Goal: Check status: Check status

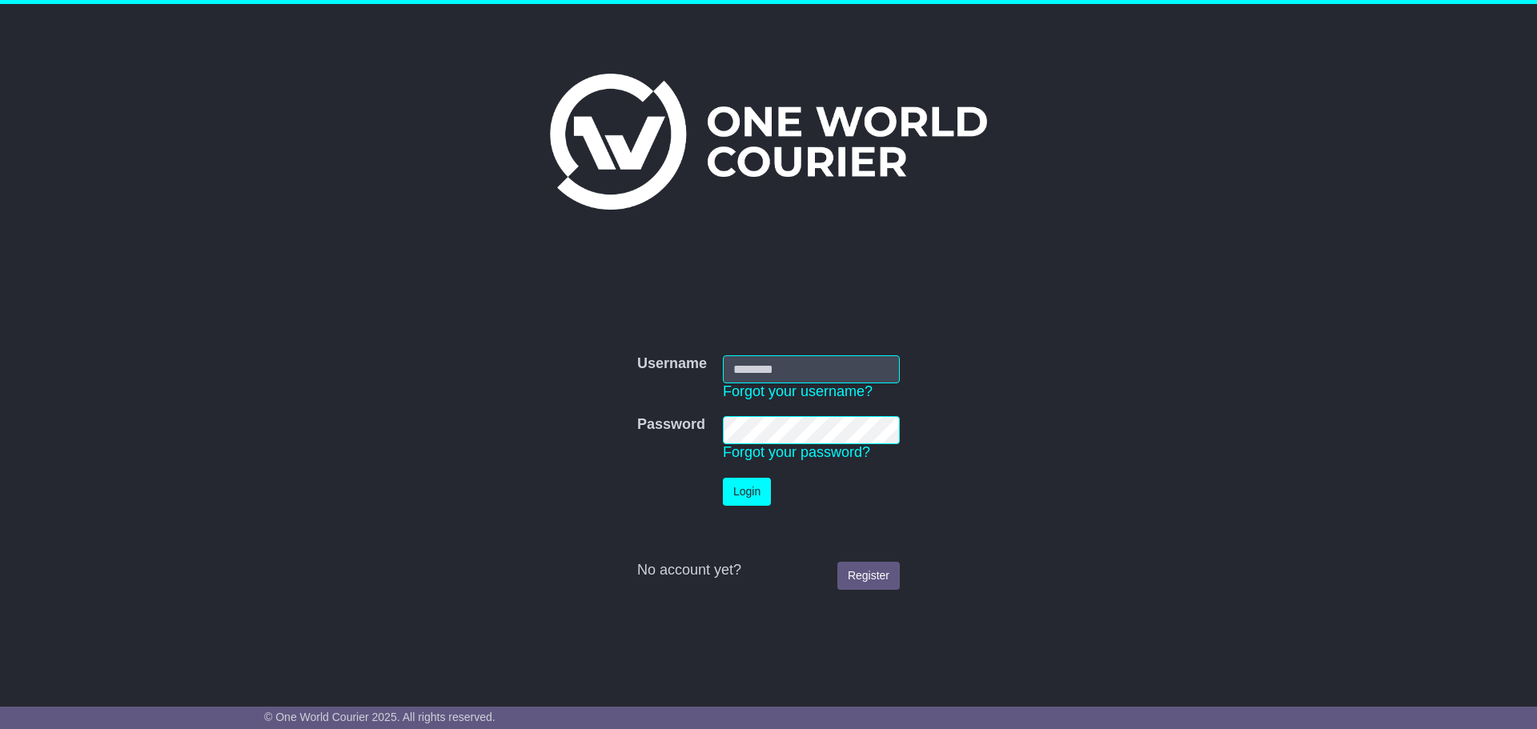
type input "**********"
click at [743, 495] on button "Login" at bounding box center [747, 492] width 48 height 28
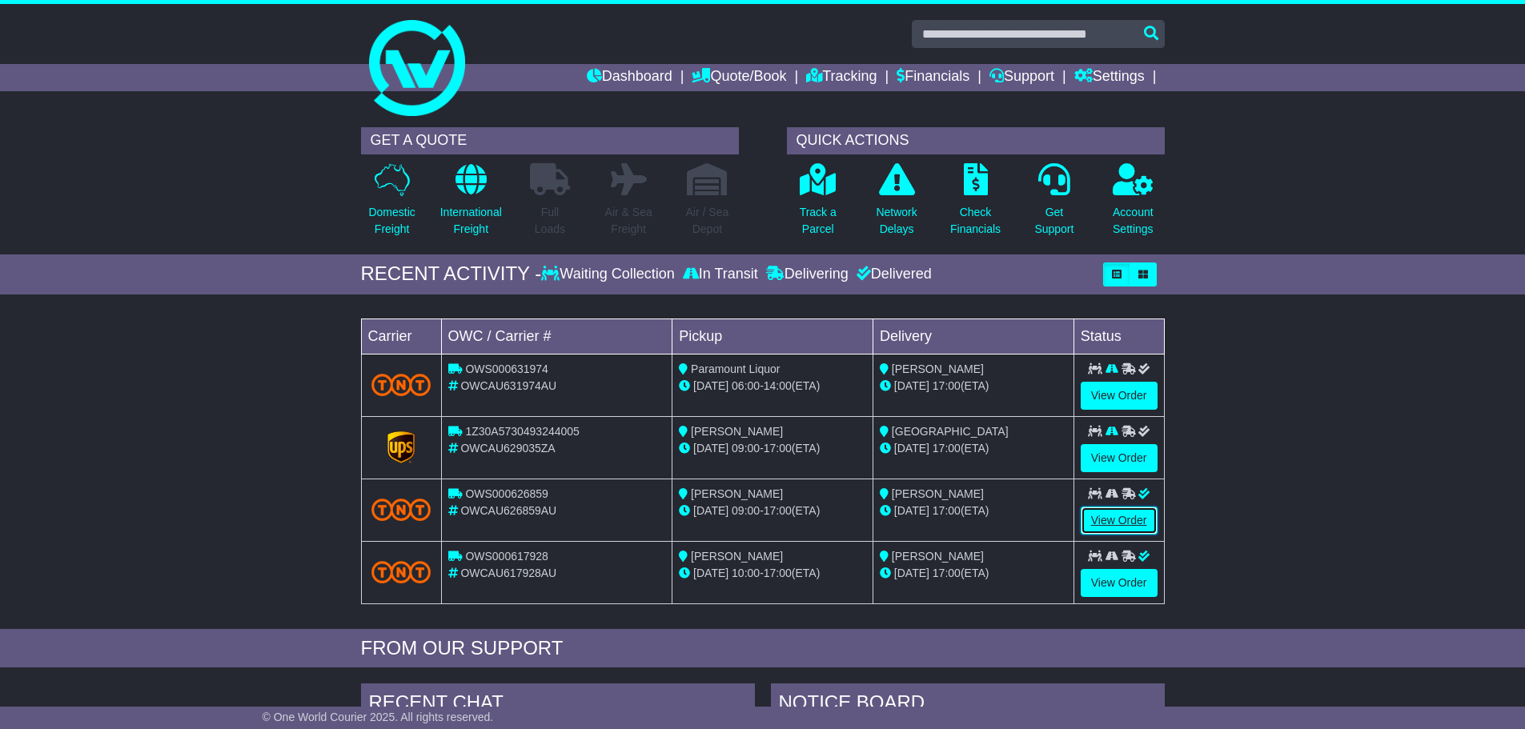
click at [1105, 520] on link "View Order" at bounding box center [1119, 521] width 77 height 28
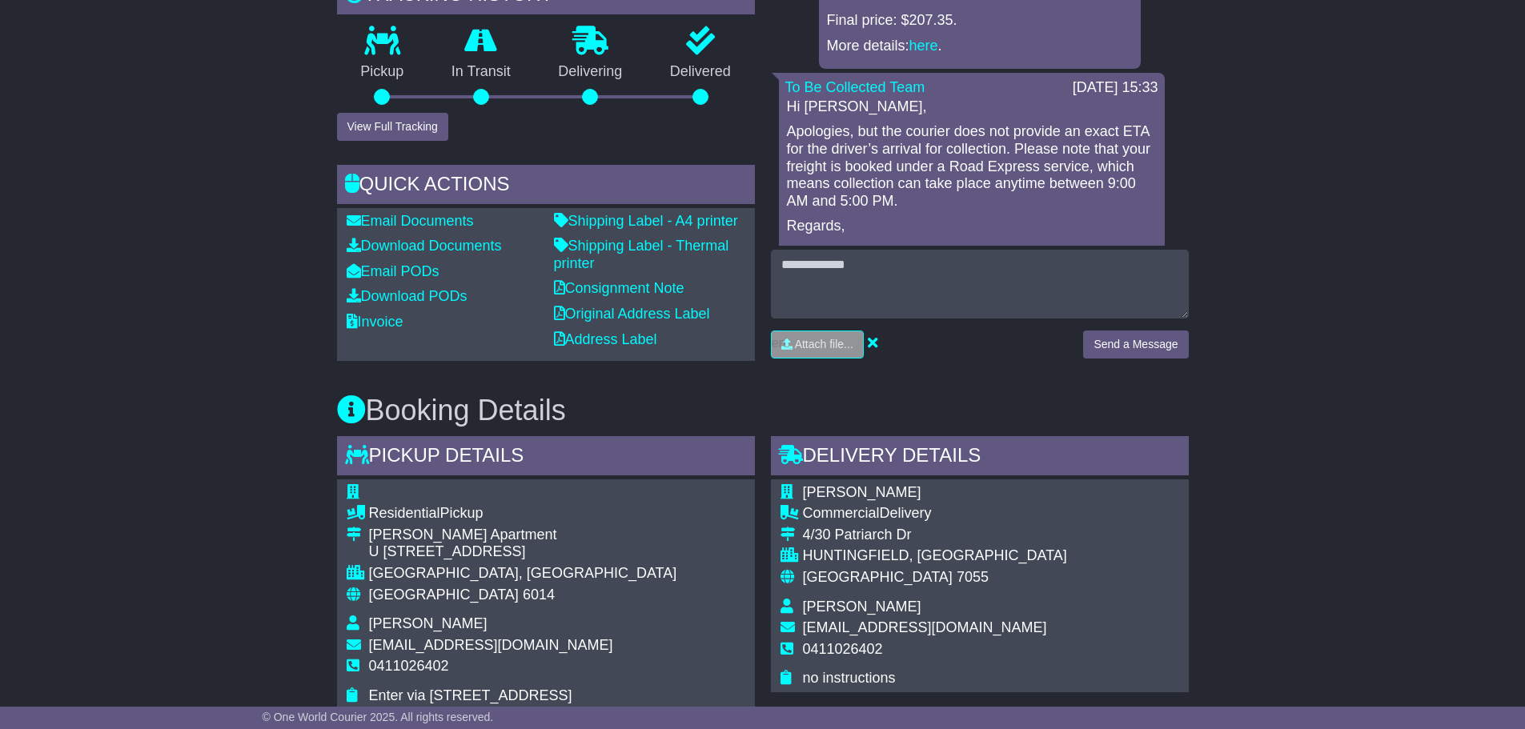
scroll to position [640, 0]
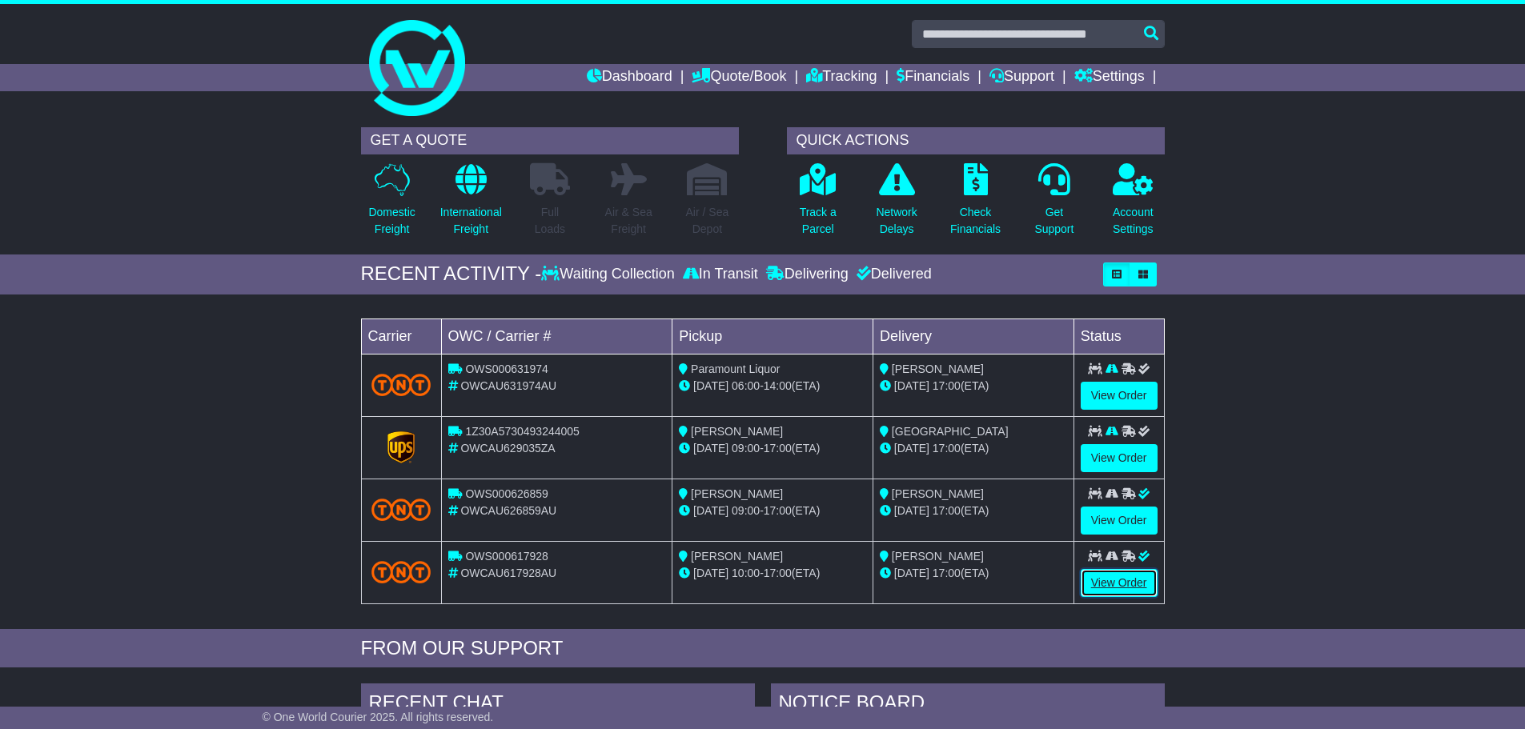
click at [1109, 579] on link "View Order" at bounding box center [1119, 583] width 77 height 28
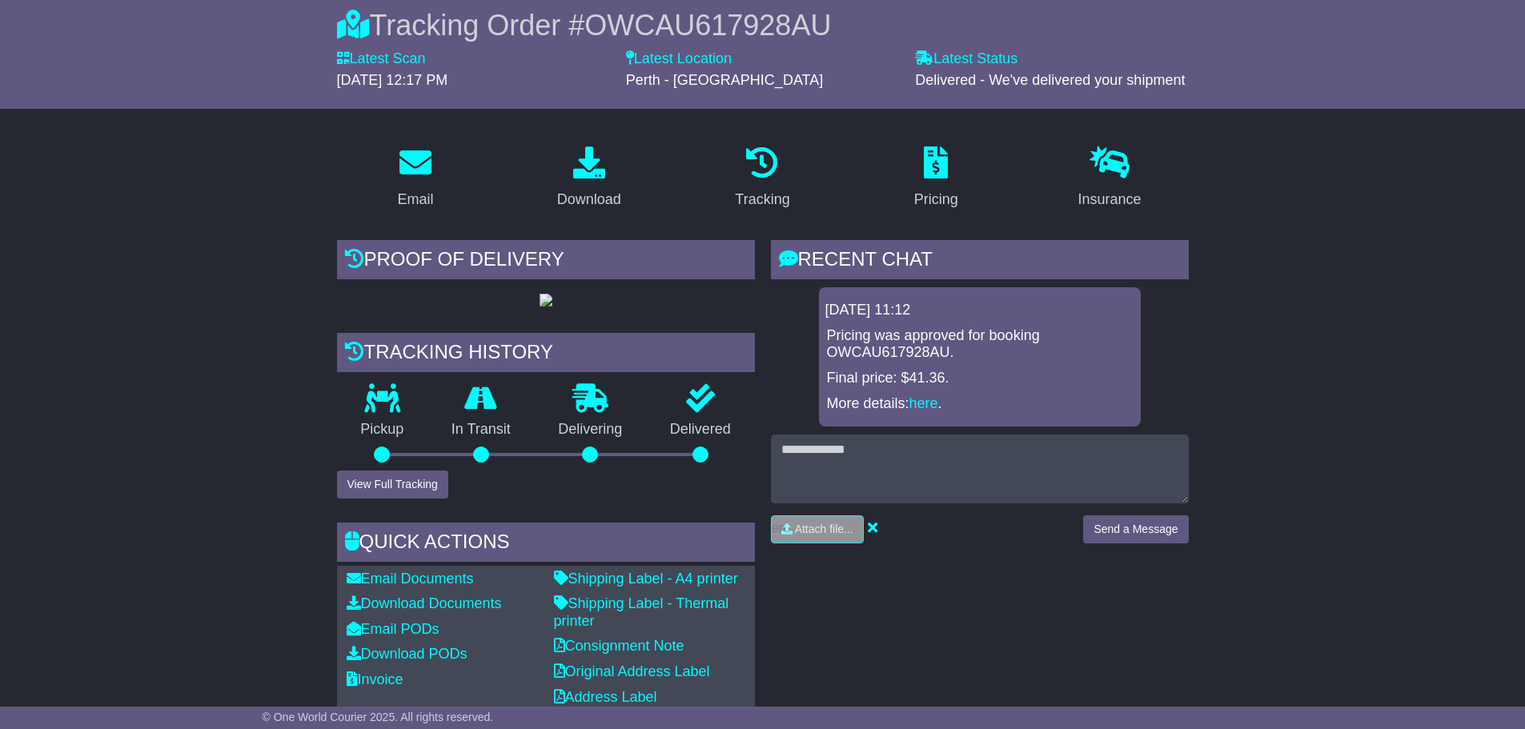
scroll to position [400, 0]
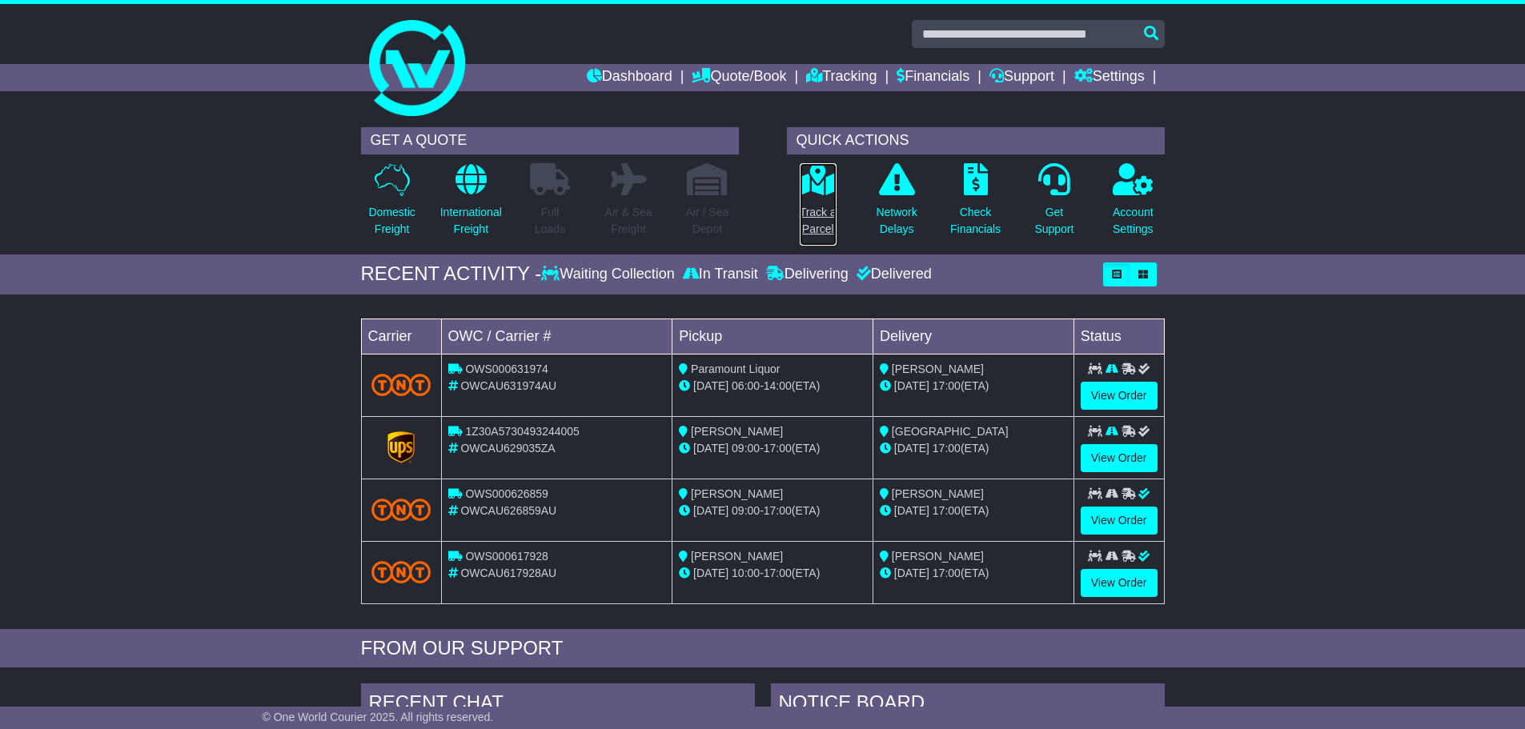
click at [811, 208] on p "Track a Parcel" at bounding box center [818, 221] width 37 height 34
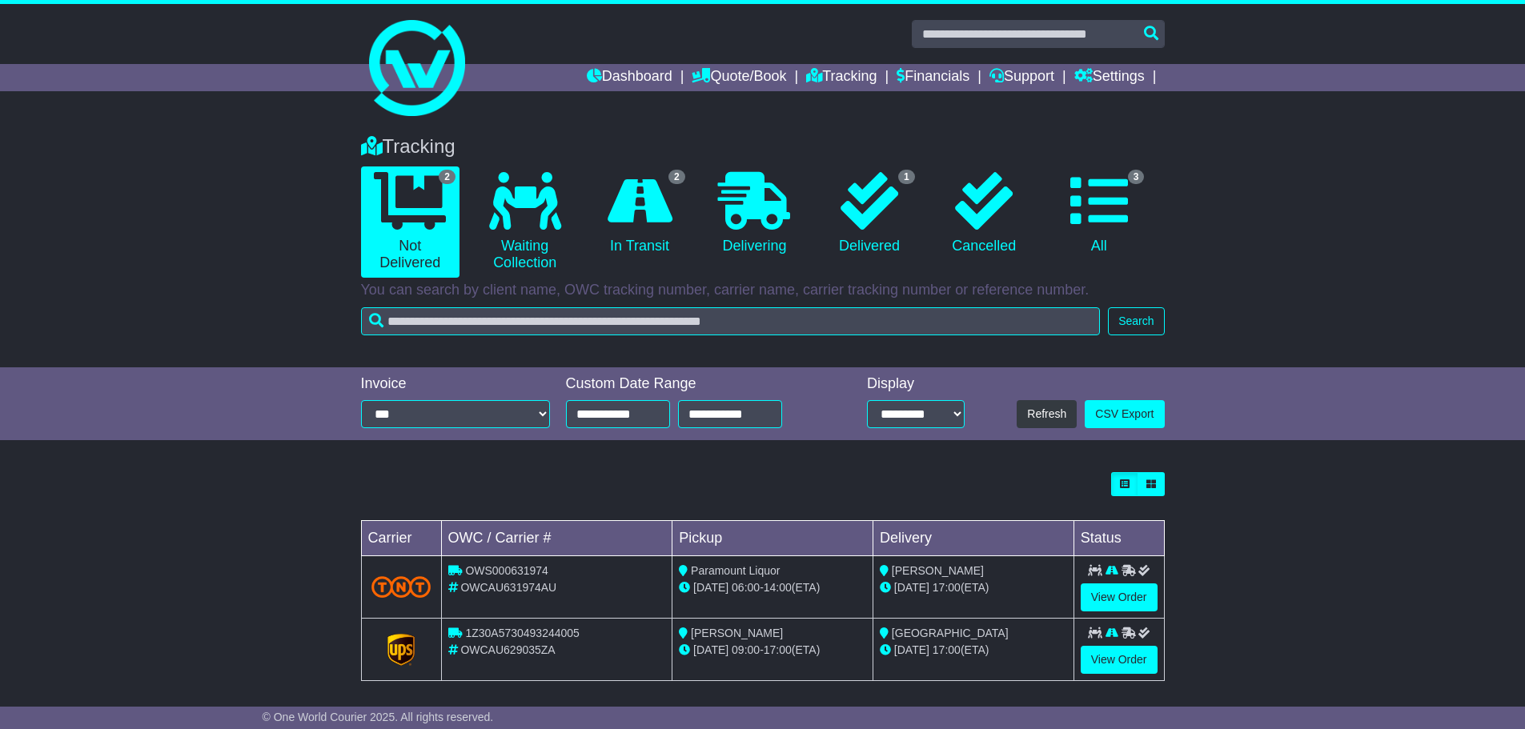
scroll to position [9, 0]
